Goal: Transaction & Acquisition: Purchase product/service

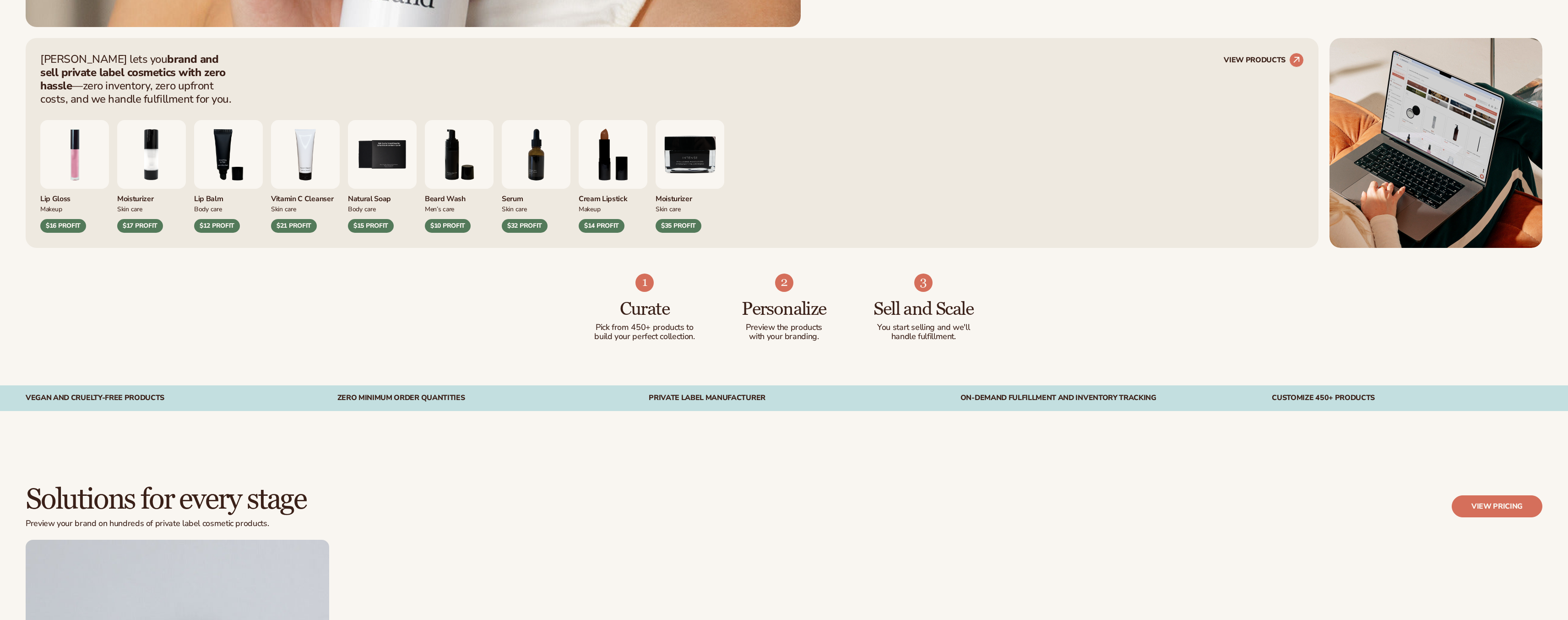
scroll to position [701, 0]
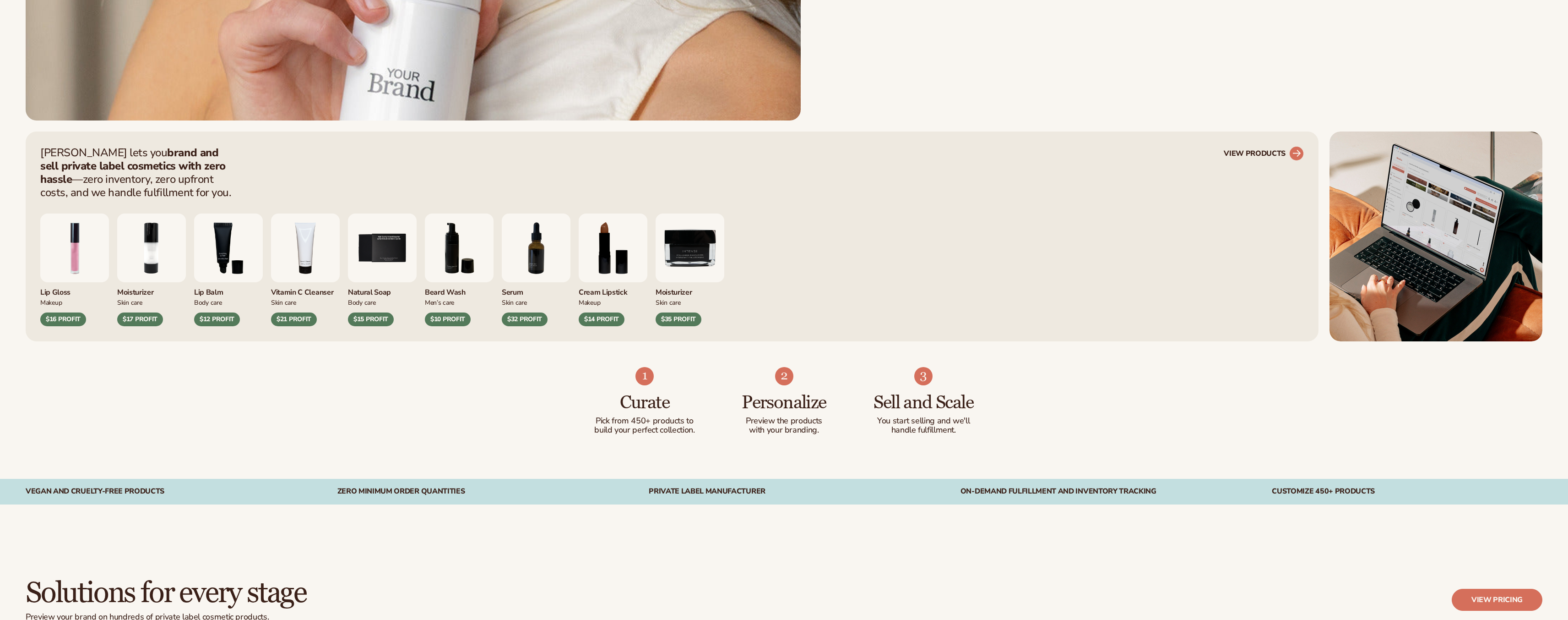
click at [1233, 152] on link "VIEW PRODUCTS" at bounding box center [1264, 153] width 80 height 15
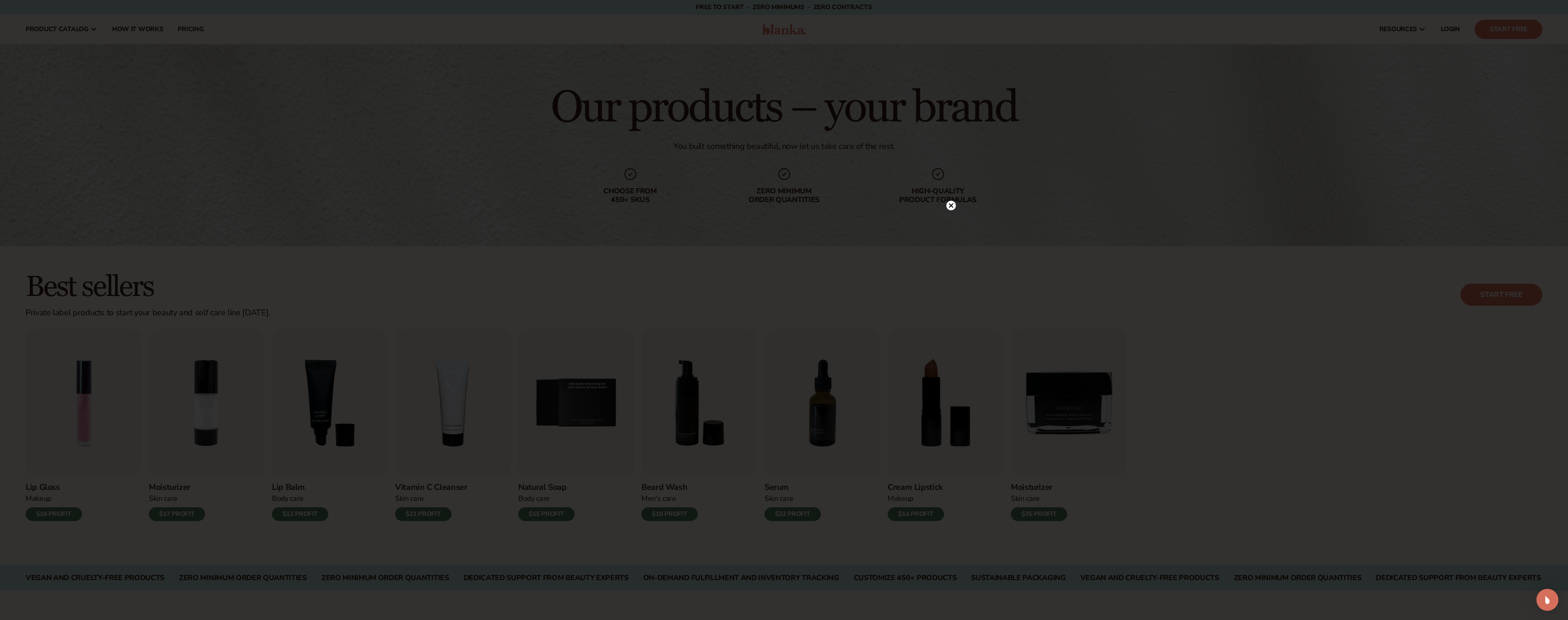
click at [951, 199] on div at bounding box center [951, 205] width 10 height 16
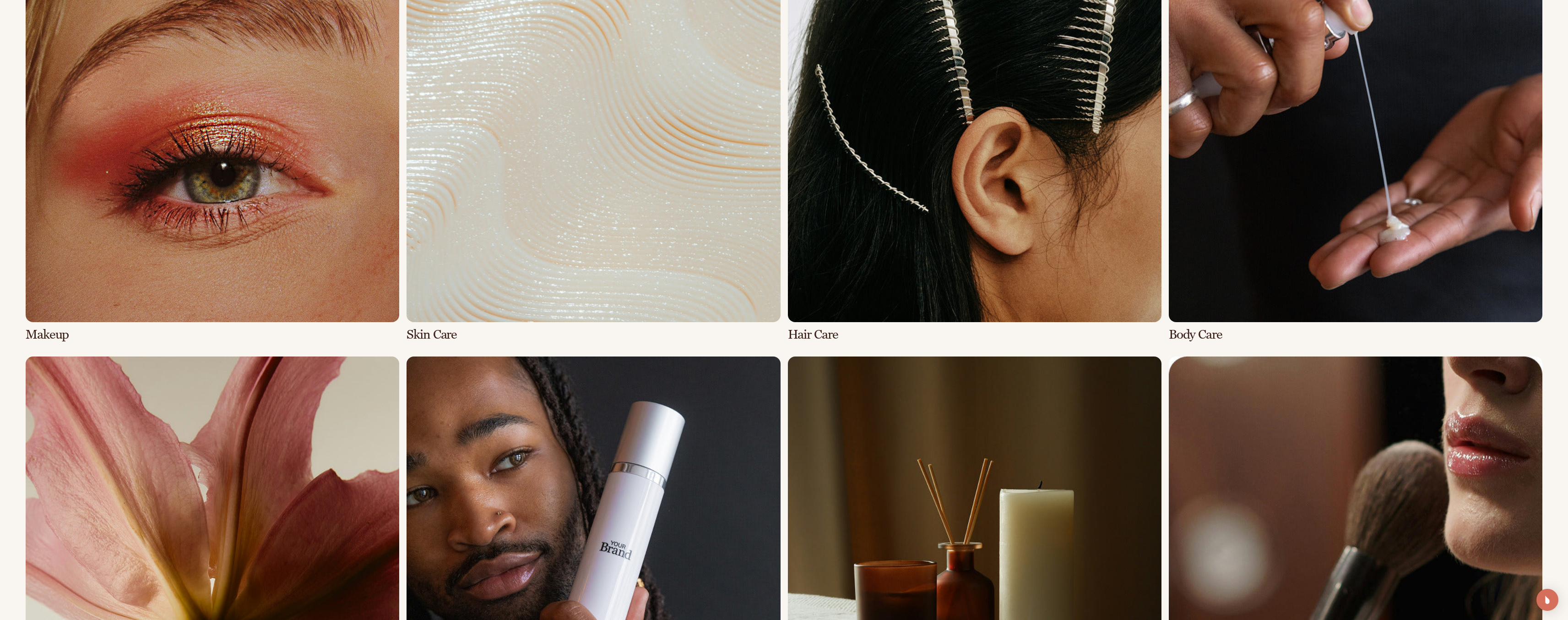
scroll to position [731, 0]
